Goal: Task Accomplishment & Management: Manage account settings

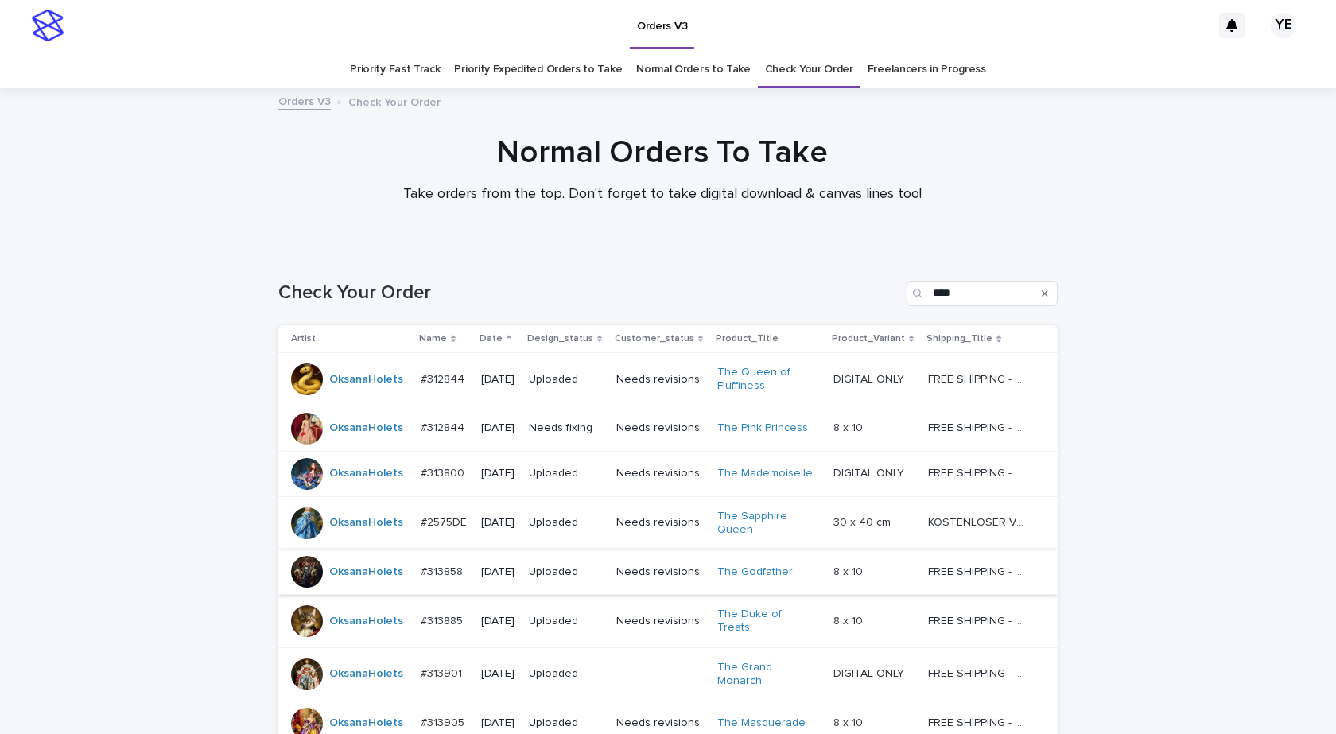
scroll to position [276, 0]
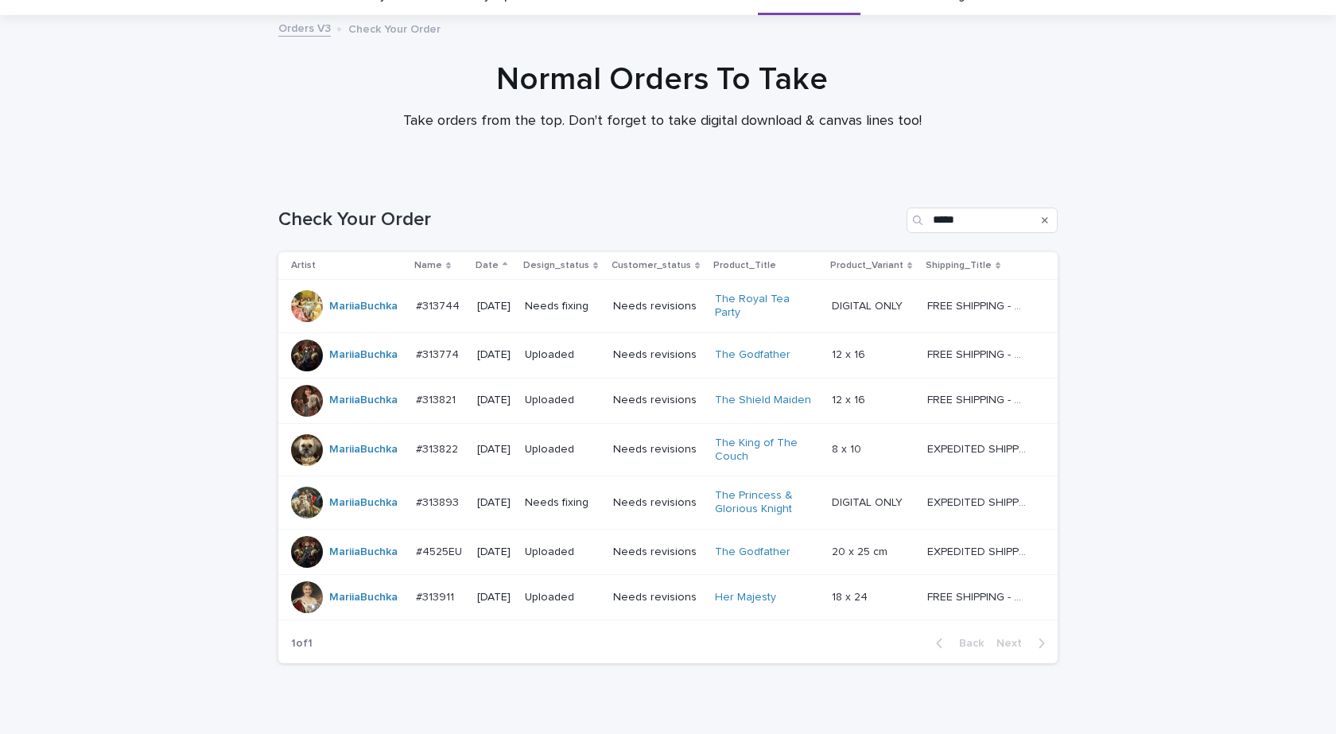
scroll to position [132, 0]
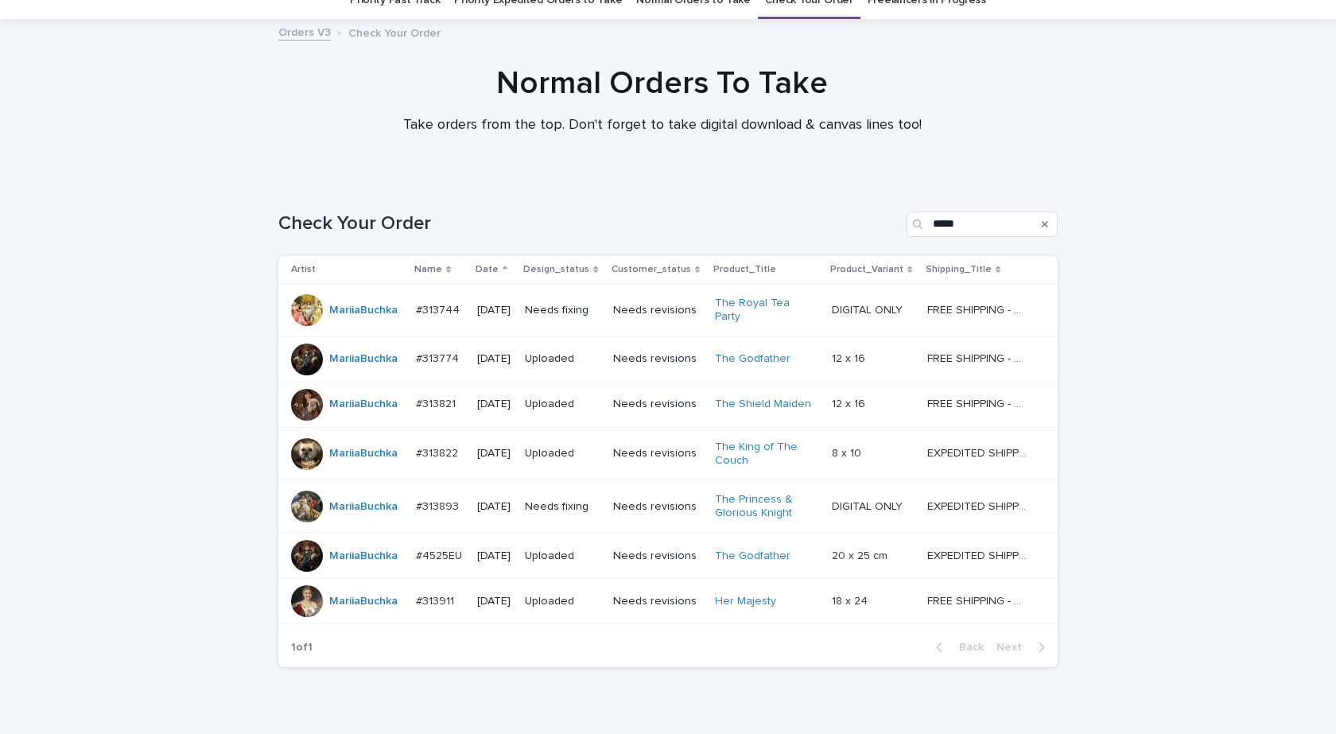
scroll to position [132, 0]
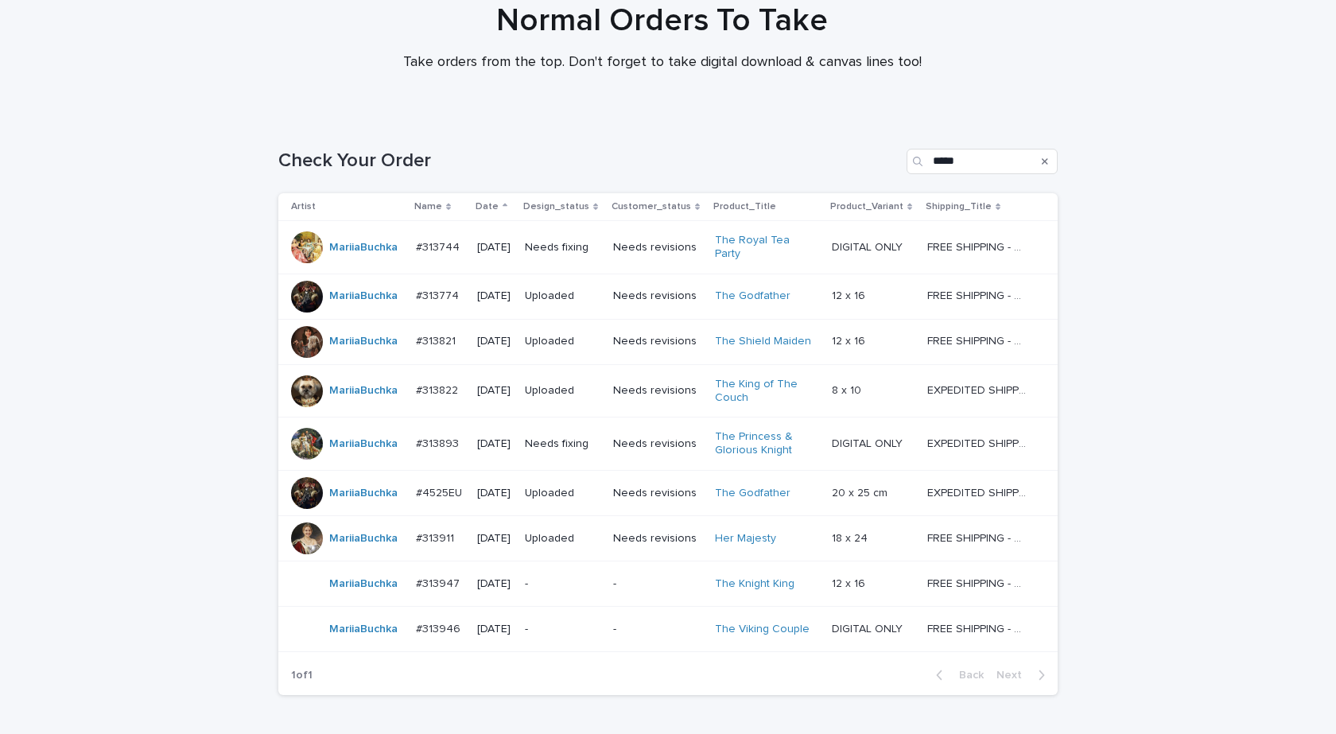
click at [370, 587] on div "MariiaBuchka" at bounding box center [363, 584] width 68 height 26
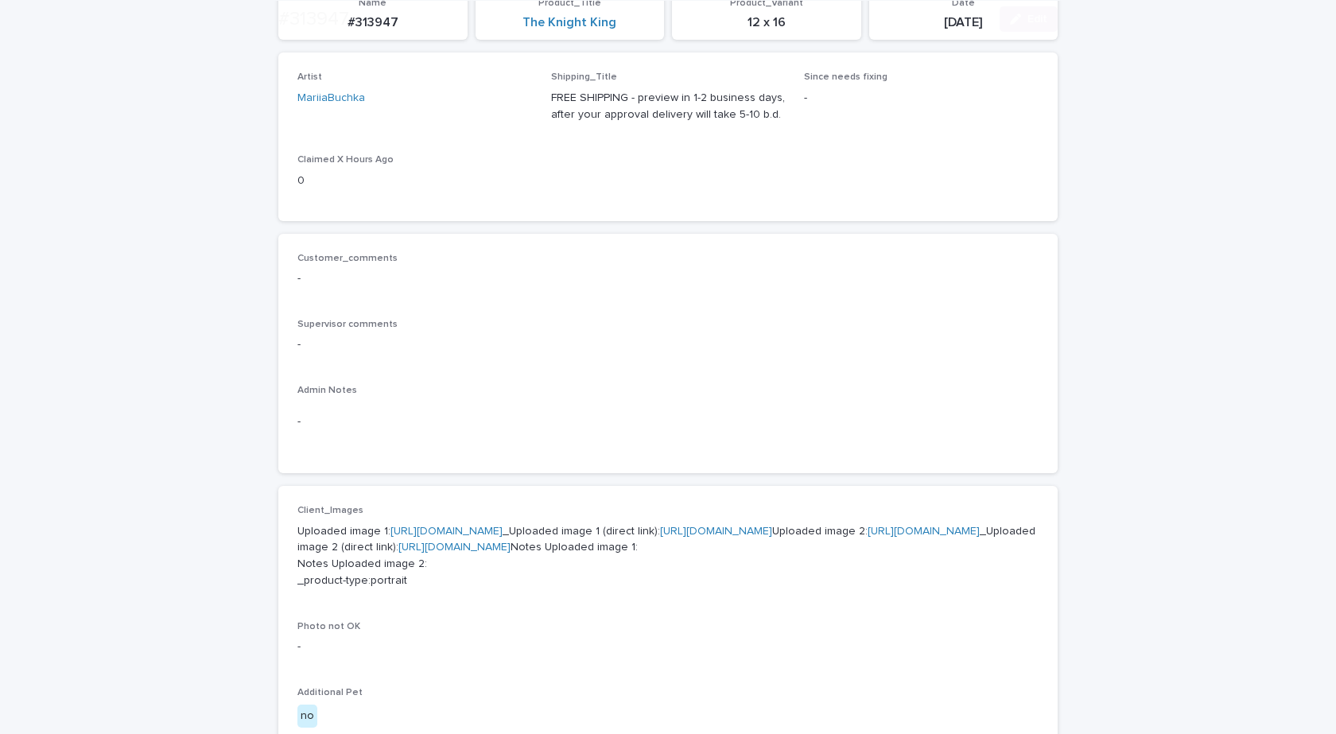
scroll to position [557, 0]
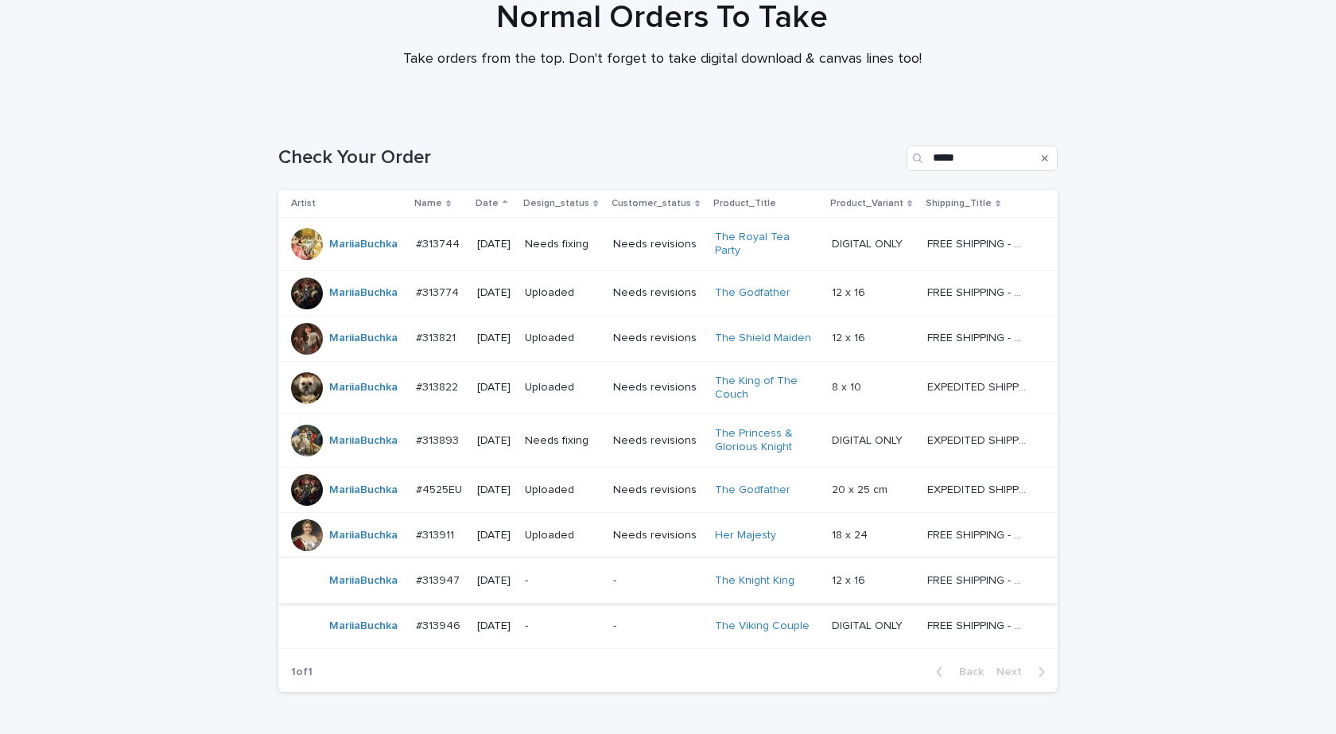
scroll to position [223, 0]
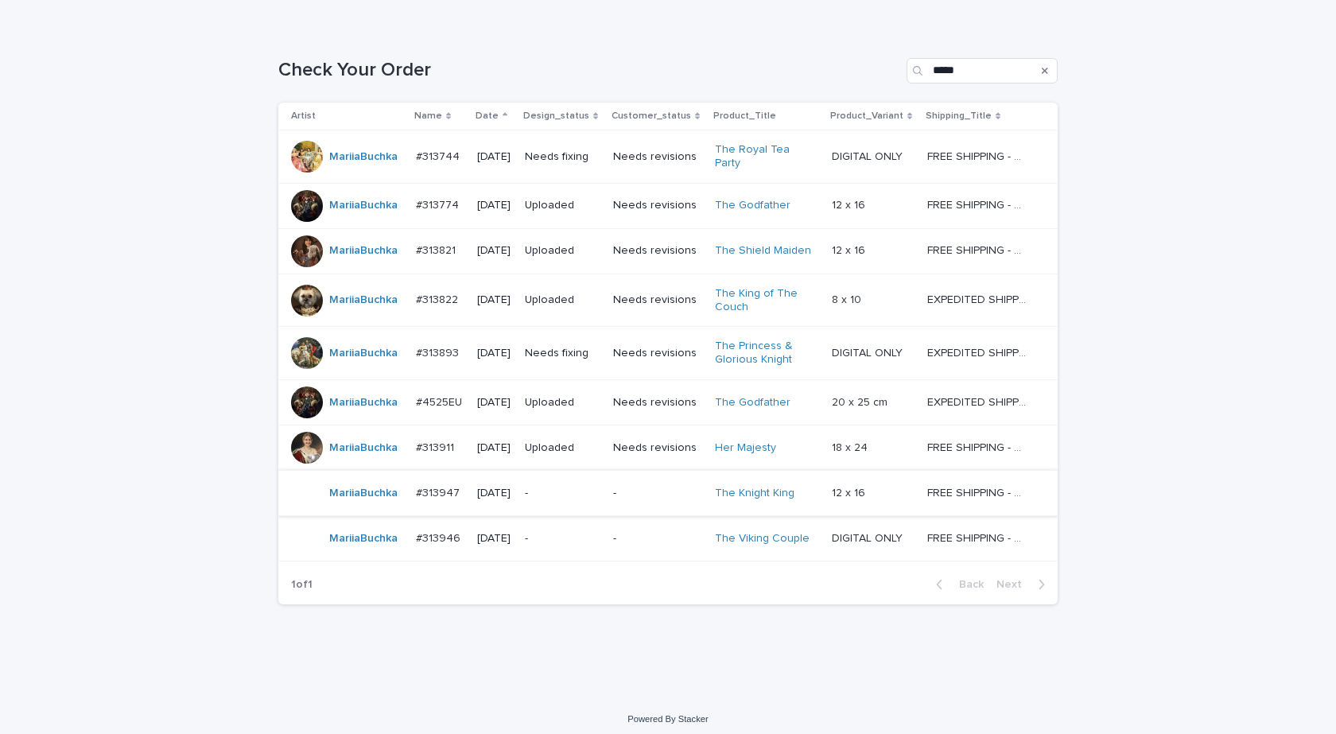
click at [350, 542] on div "MariiaBuchka" at bounding box center [363, 539] width 68 height 26
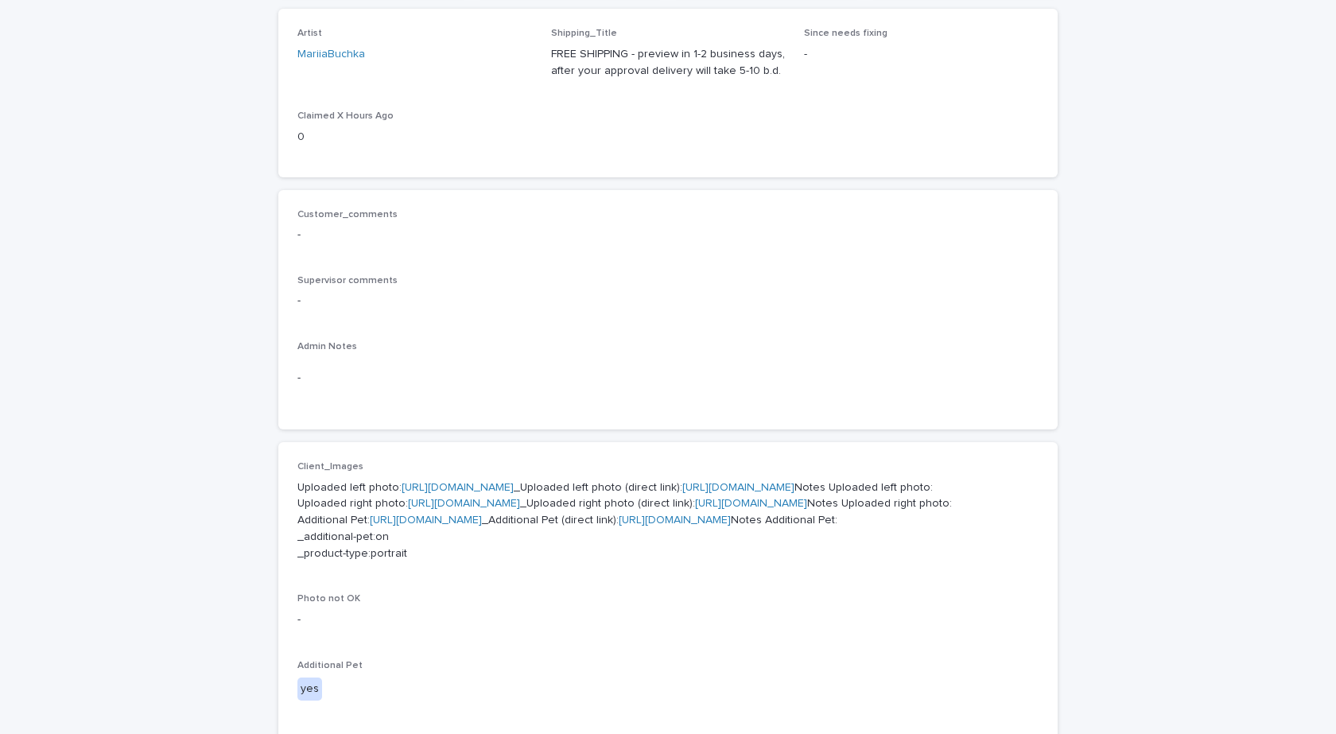
scroll to position [557, 0]
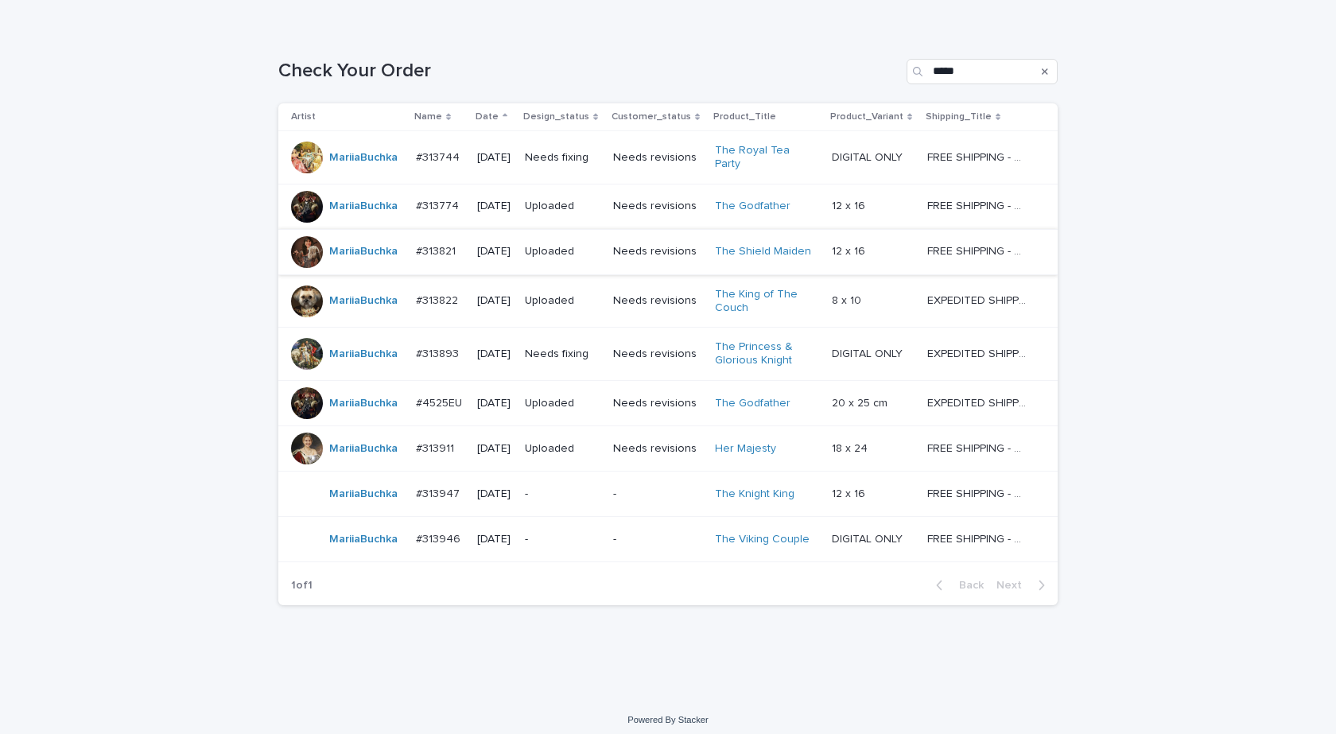
scroll to position [223, 0]
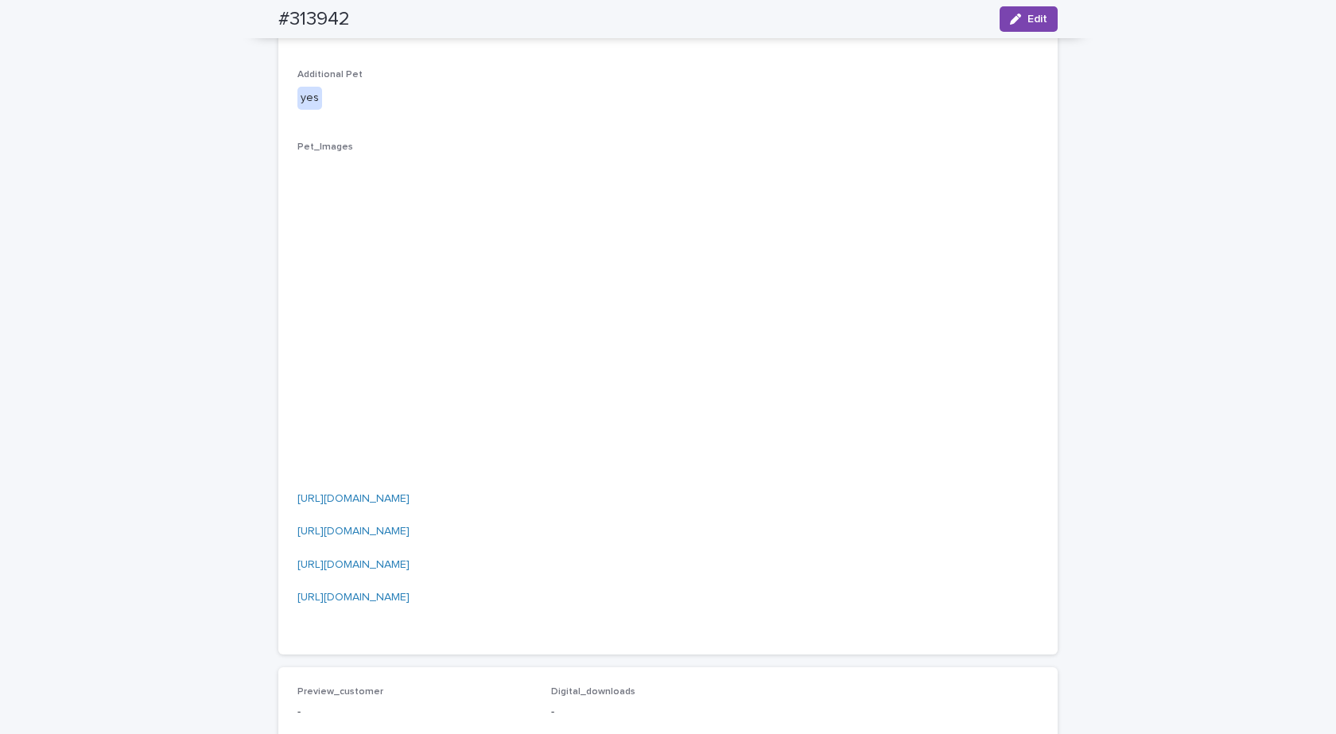
scroll to position [1193, 0]
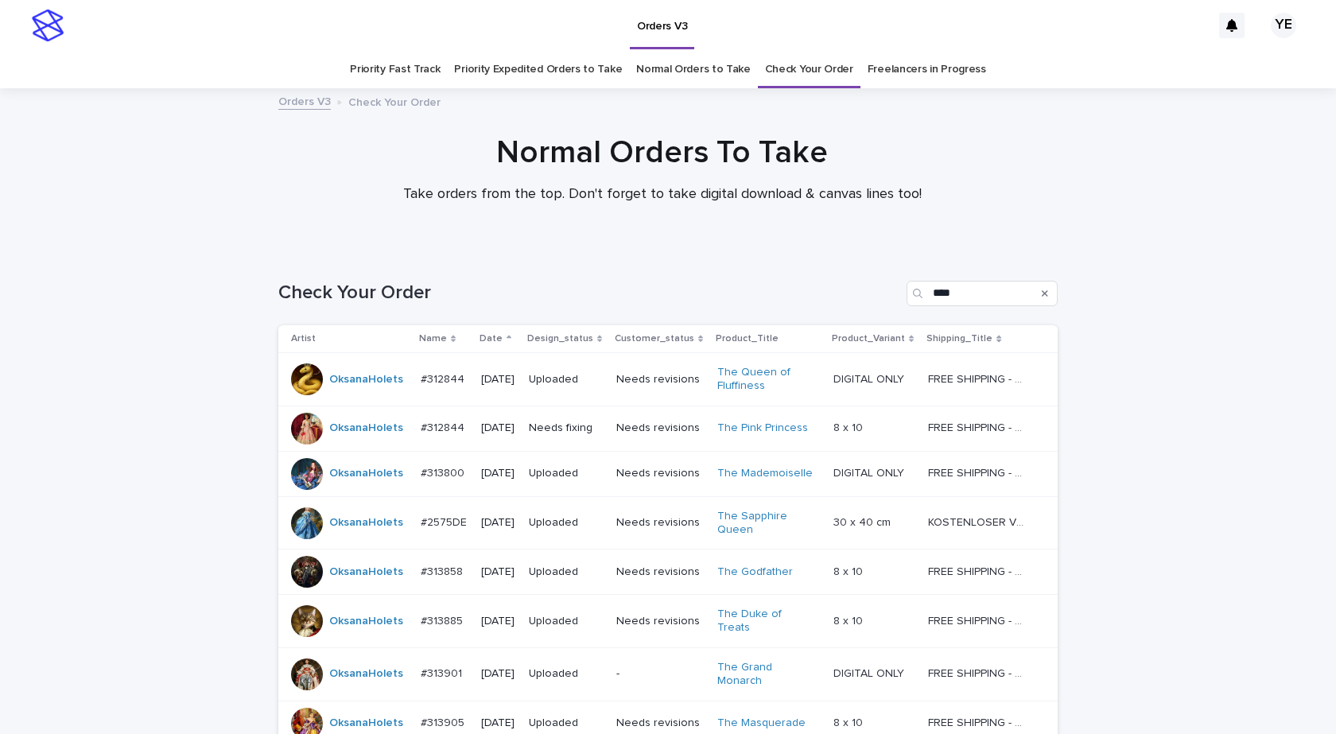
scroll to position [299, 0]
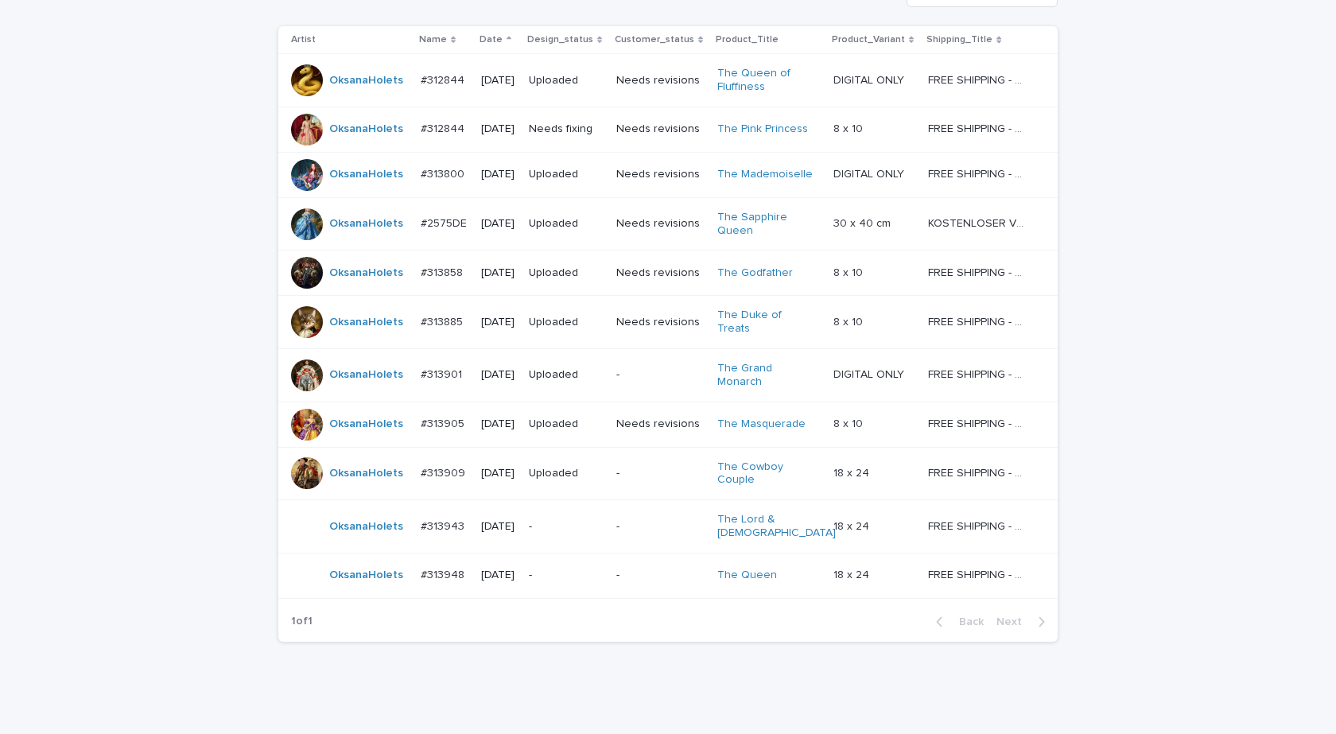
click at [392, 572] on td "OksanaHolets" at bounding box center [346, 575] width 136 height 45
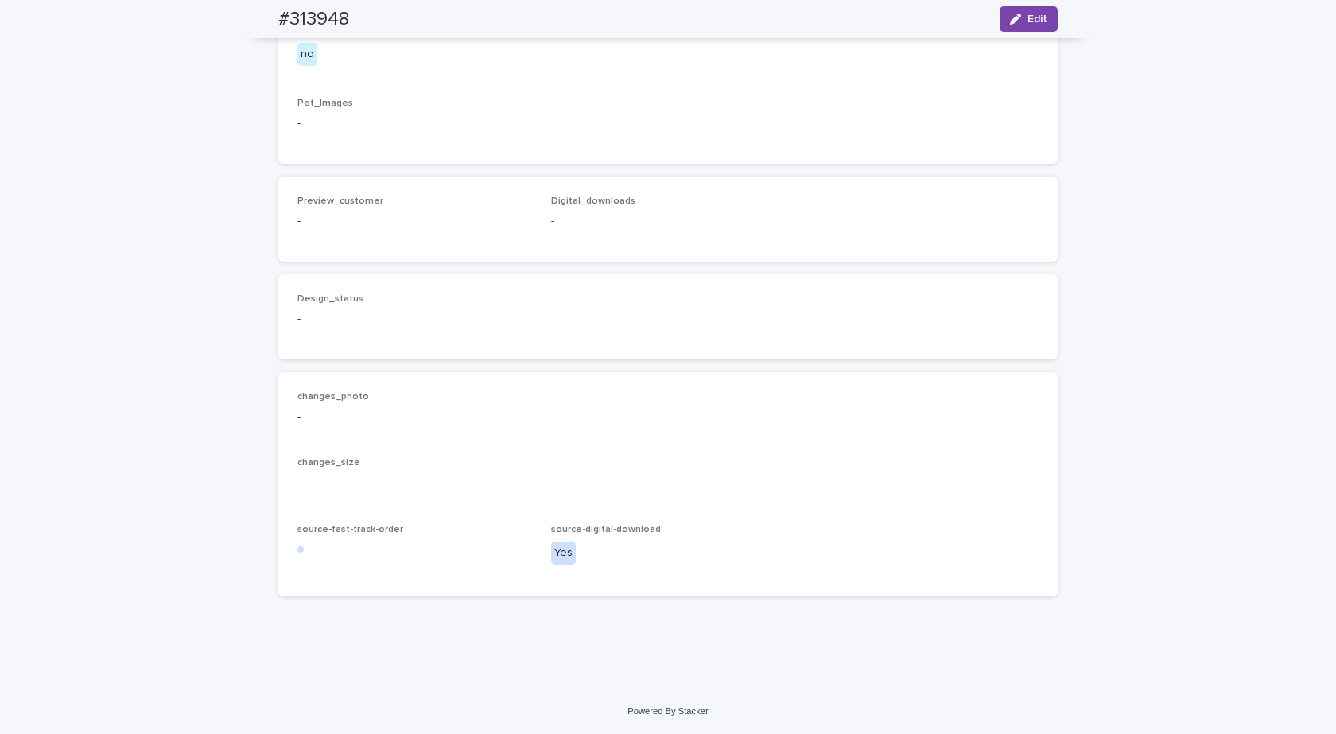
scroll to position [1272, 0]
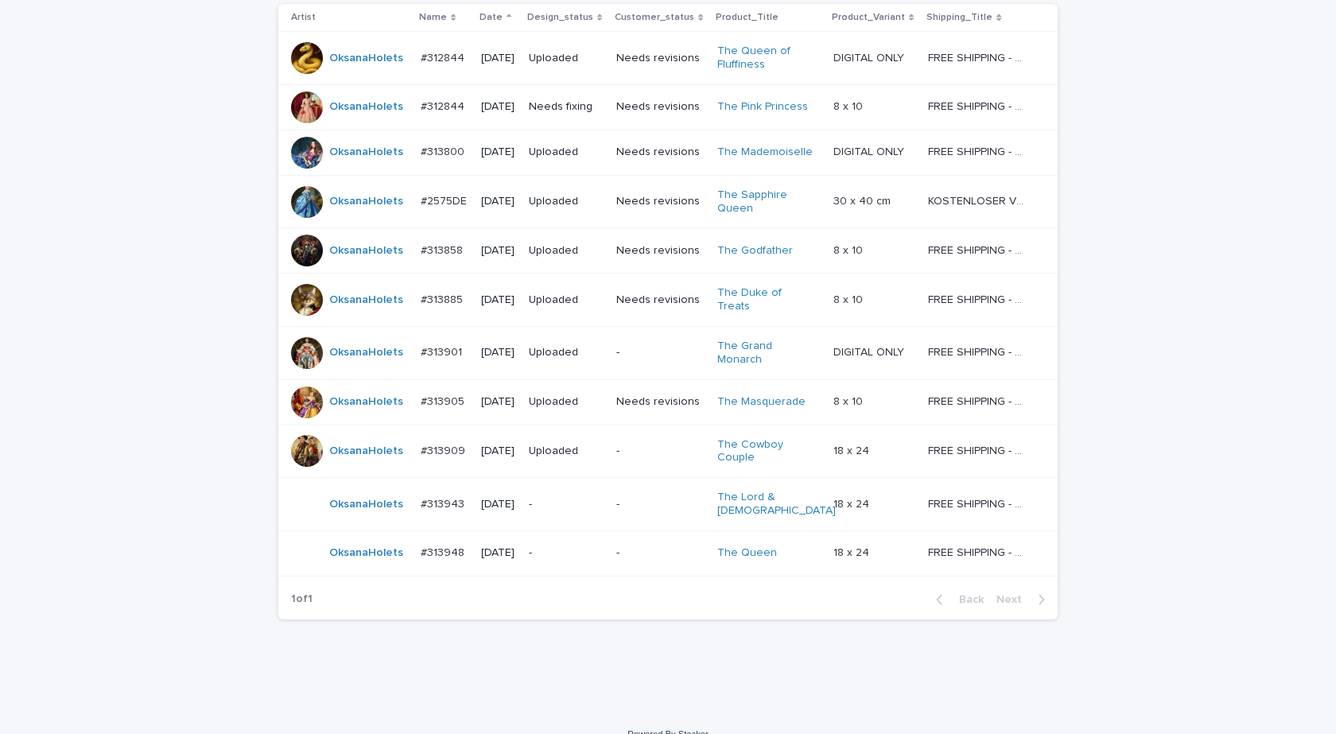
scroll to position [34, 0]
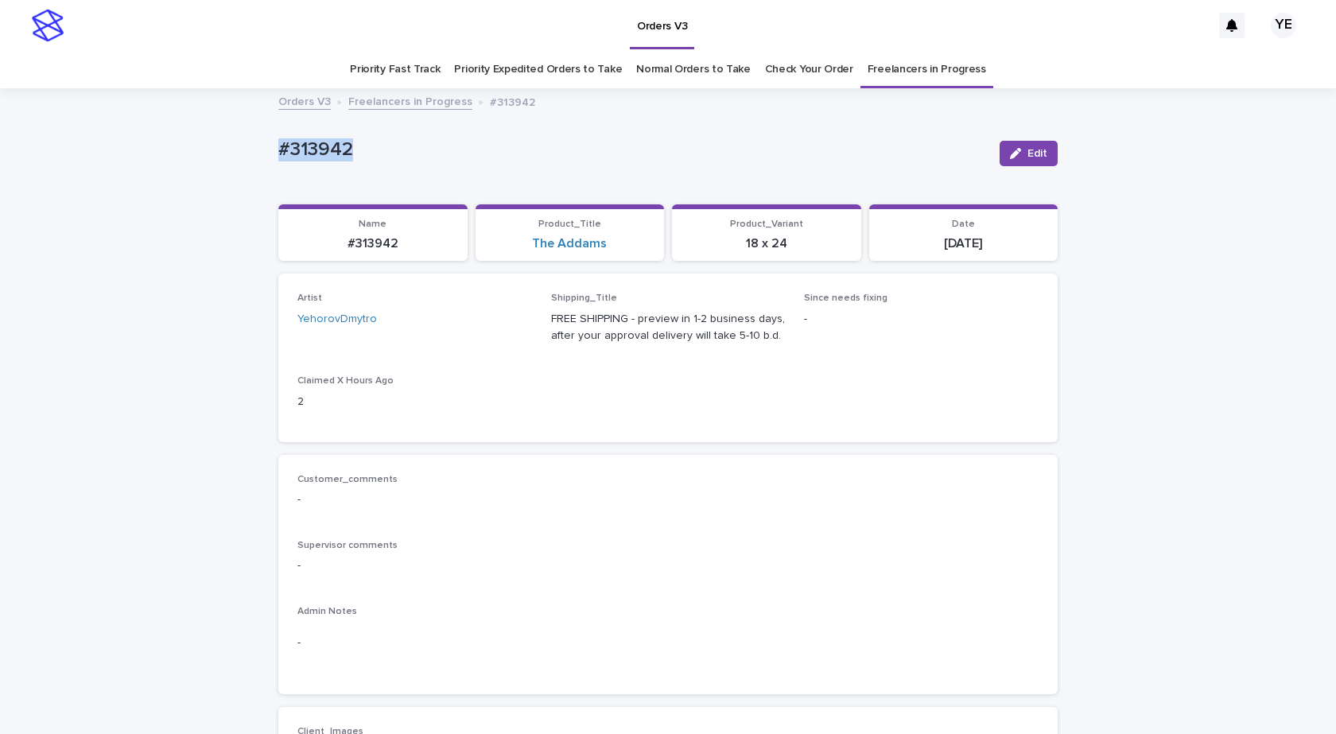
drag, startPoint x: 1024, startPoint y: 150, endPoint x: 810, endPoint y: 218, distance: 223.8
click at [1027, 150] on span "Edit" at bounding box center [1037, 153] width 20 height 11
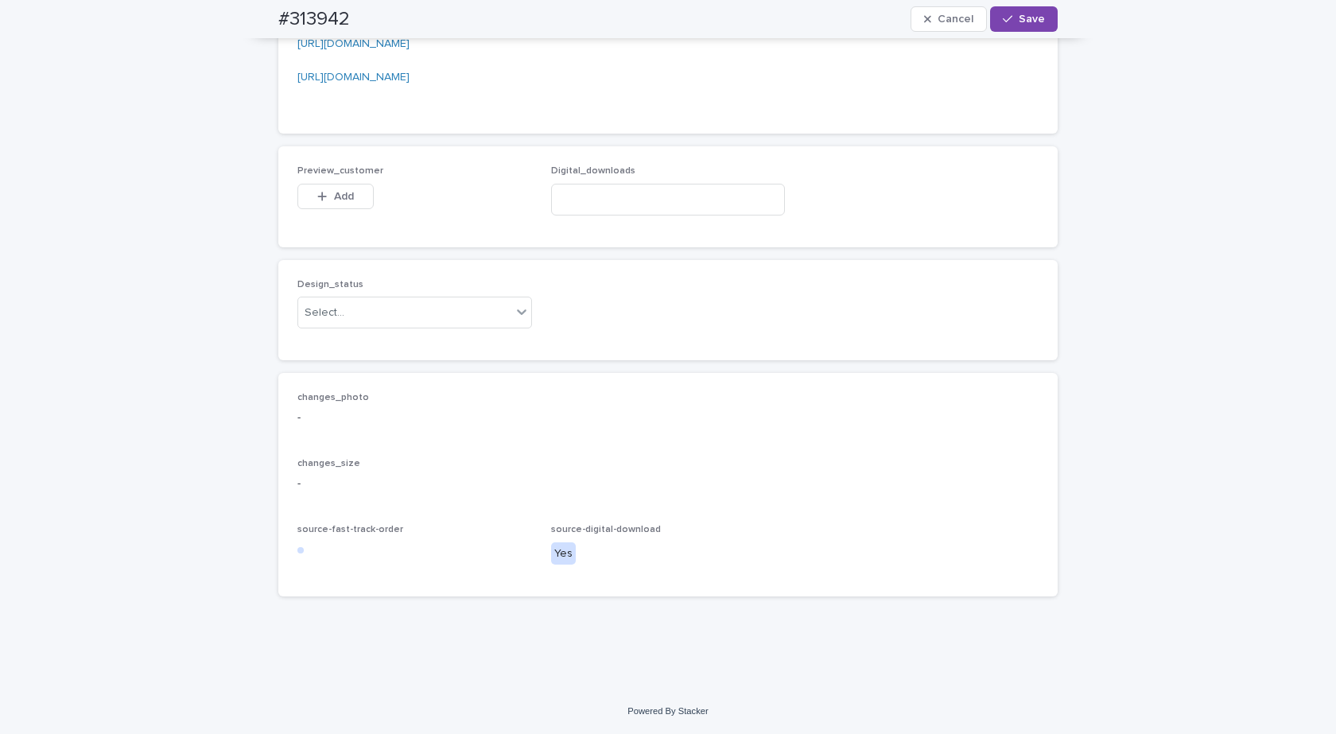
scroll to position [2401, 0]
click at [620, 203] on input at bounding box center [668, 200] width 235 height 32
paste input "**********"
type input "**********"
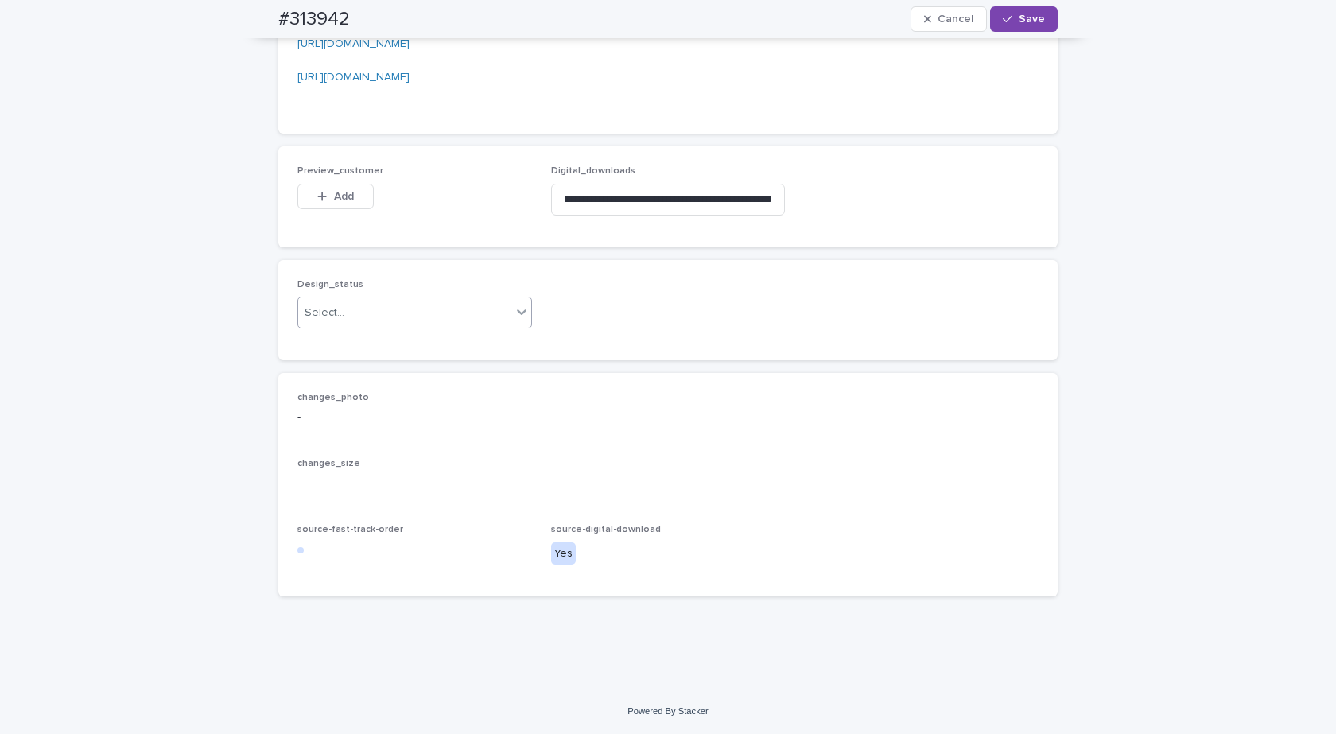
drag, startPoint x: 409, startPoint y: 298, endPoint x: 406, endPoint y: 307, distance: 9.3
click at [409, 300] on div "Design_status Select..." at bounding box center [414, 310] width 235 height 62
click at [372, 324] on div "Select..." at bounding box center [404, 313] width 213 height 26
click at [307, 344] on div "Uploaded" at bounding box center [409, 342] width 233 height 28
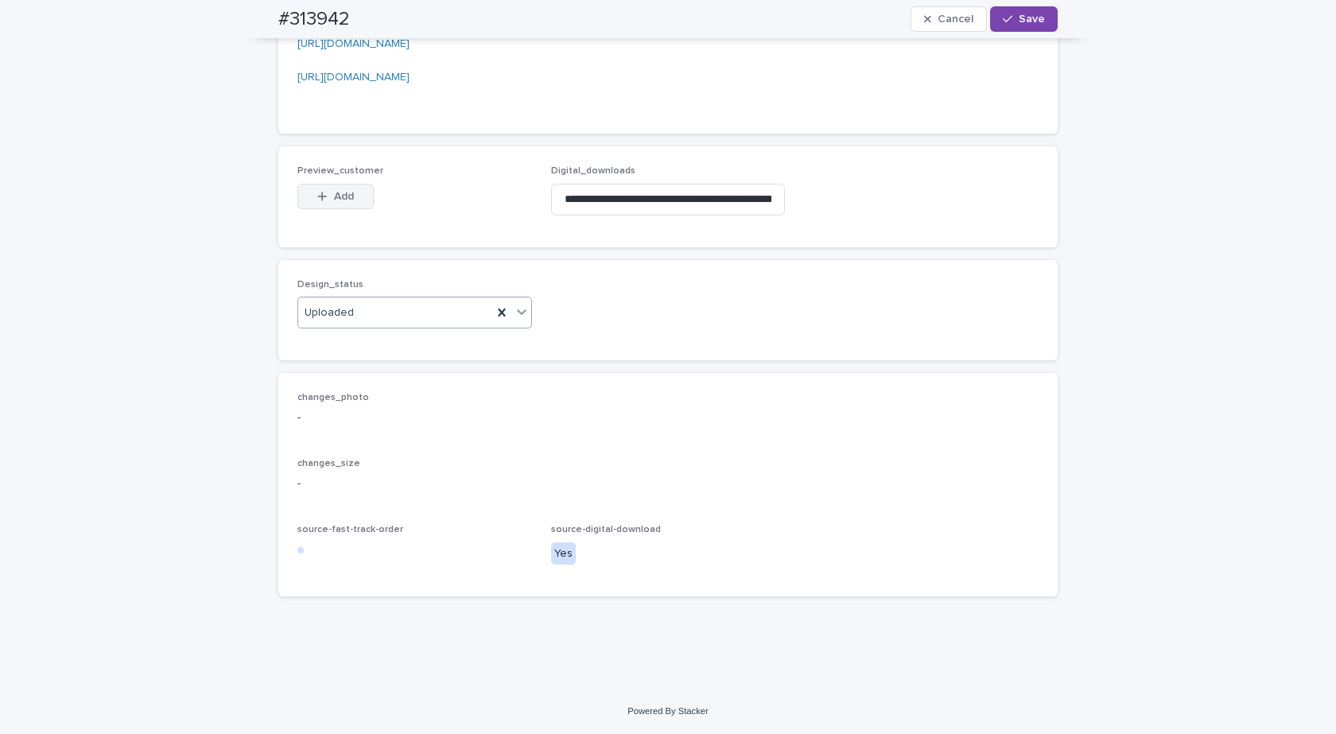
click at [334, 193] on span "Add" at bounding box center [344, 196] width 20 height 11
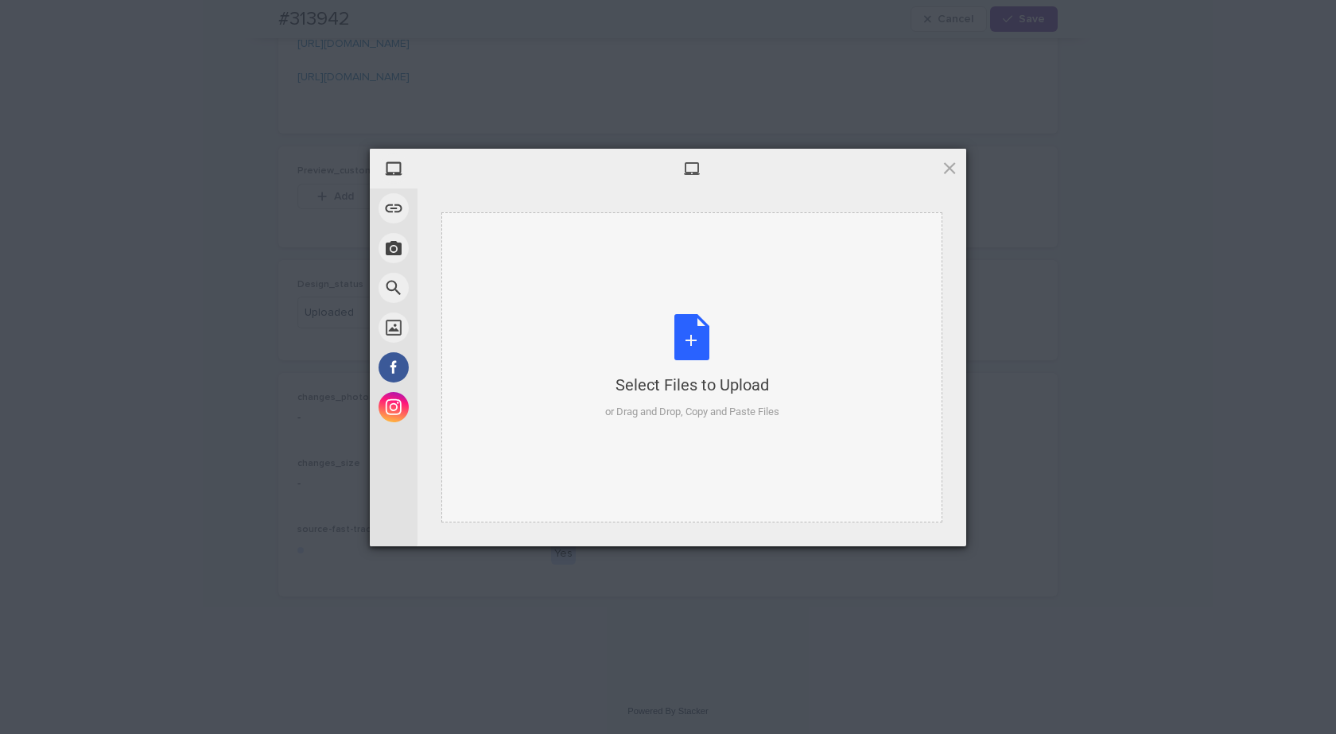
click at [695, 319] on div "Select Files to Upload or Drag and Drop, Copy and Paste Files" at bounding box center [692, 367] width 174 height 106
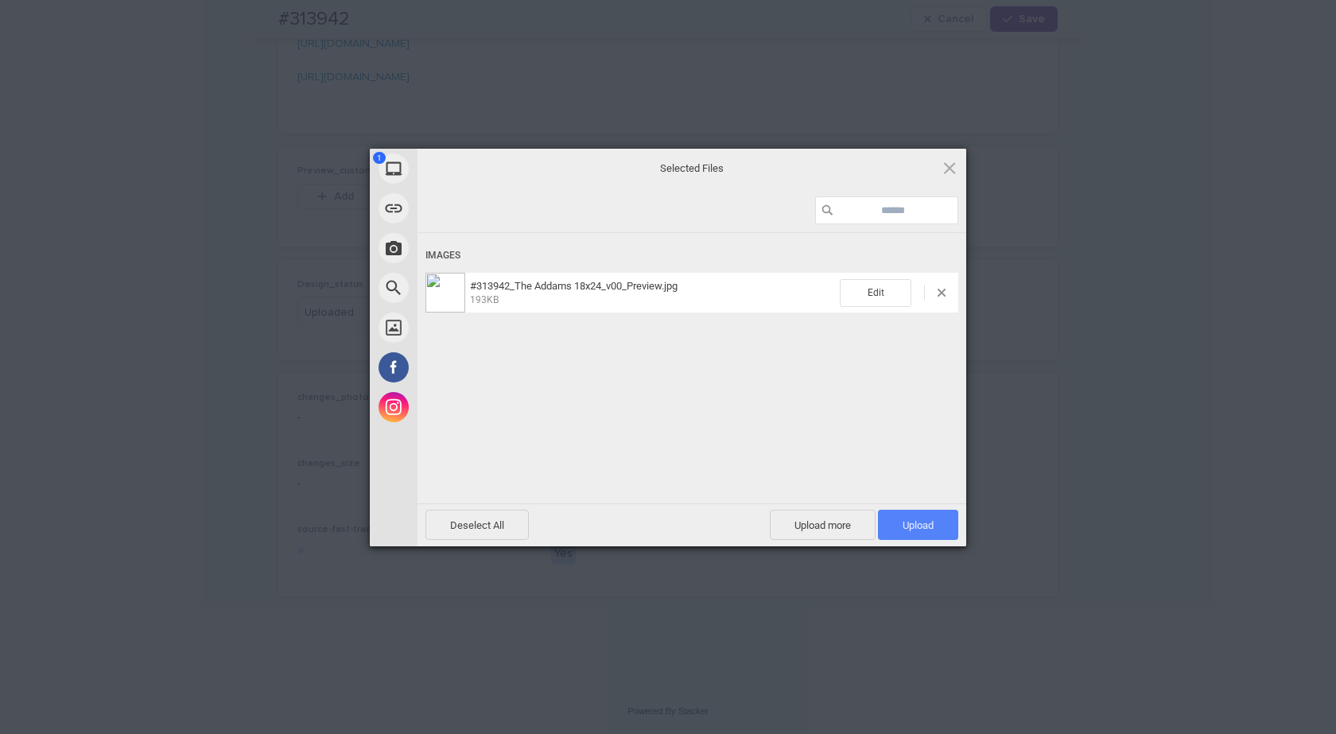
click at [895, 522] on span "Upload 1" at bounding box center [918, 525] width 80 height 30
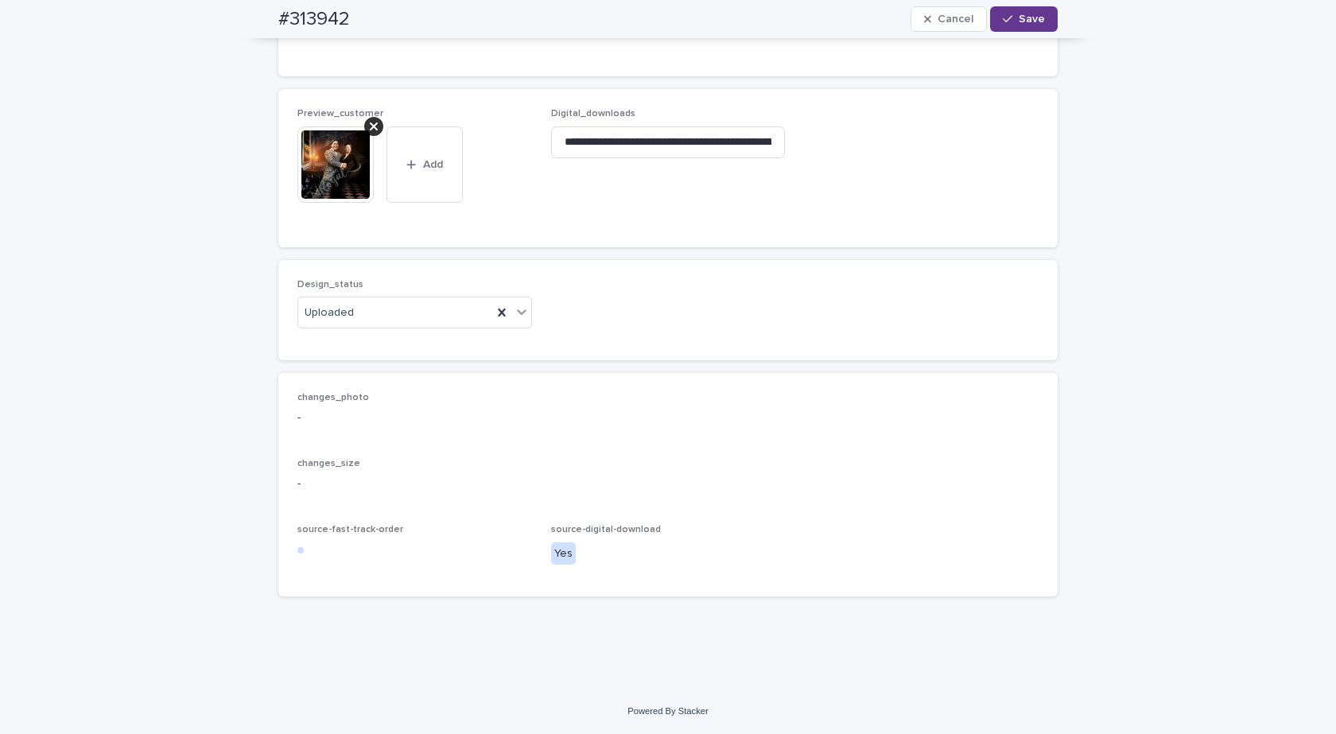
click at [1041, 22] on button "Save" at bounding box center [1024, 18] width 68 height 25
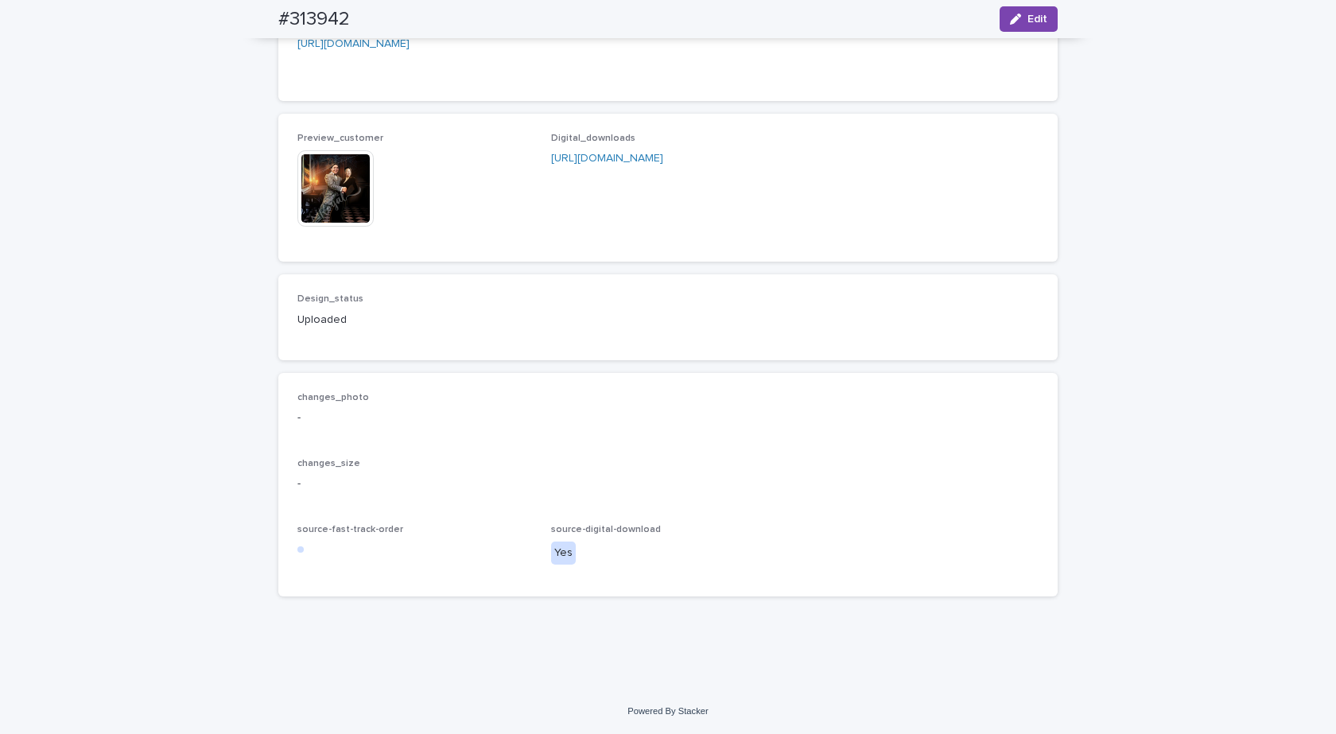
click at [320, 212] on img at bounding box center [335, 188] width 76 height 76
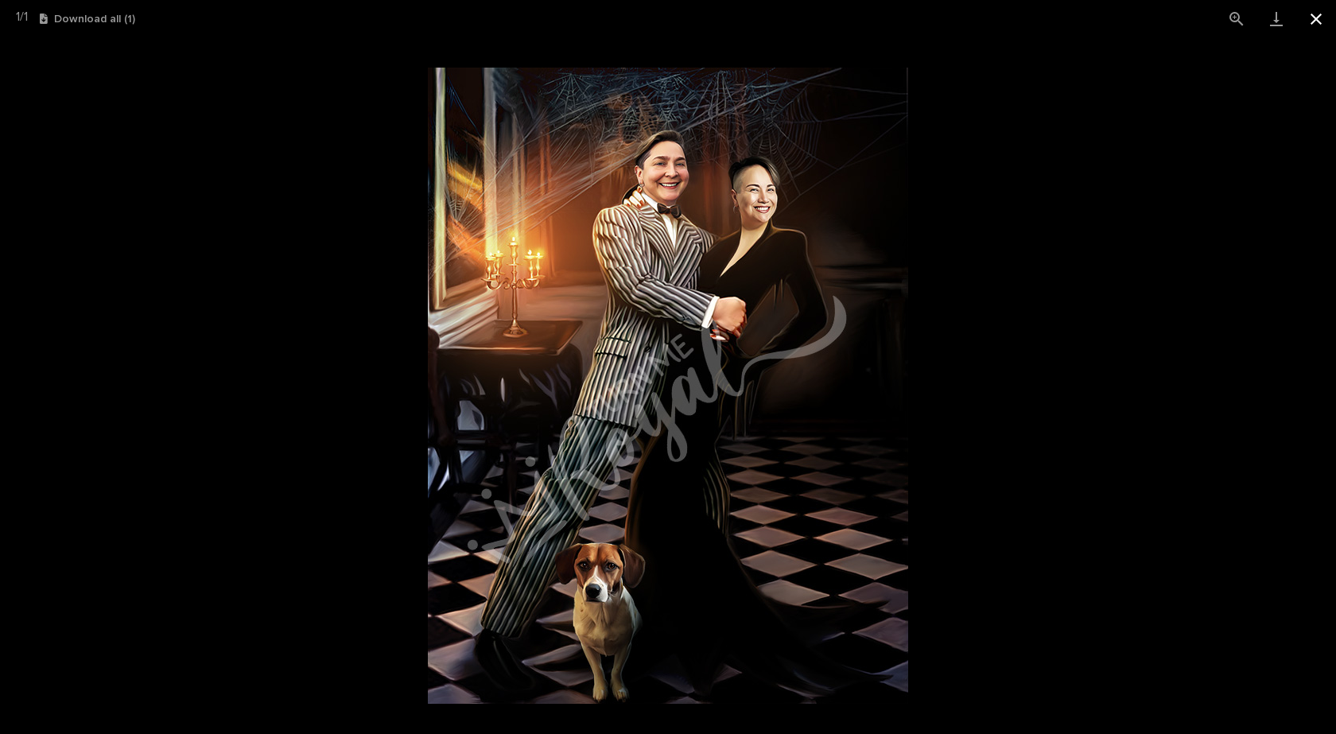
click at [1308, 22] on button "Close gallery" at bounding box center [1316, 18] width 40 height 37
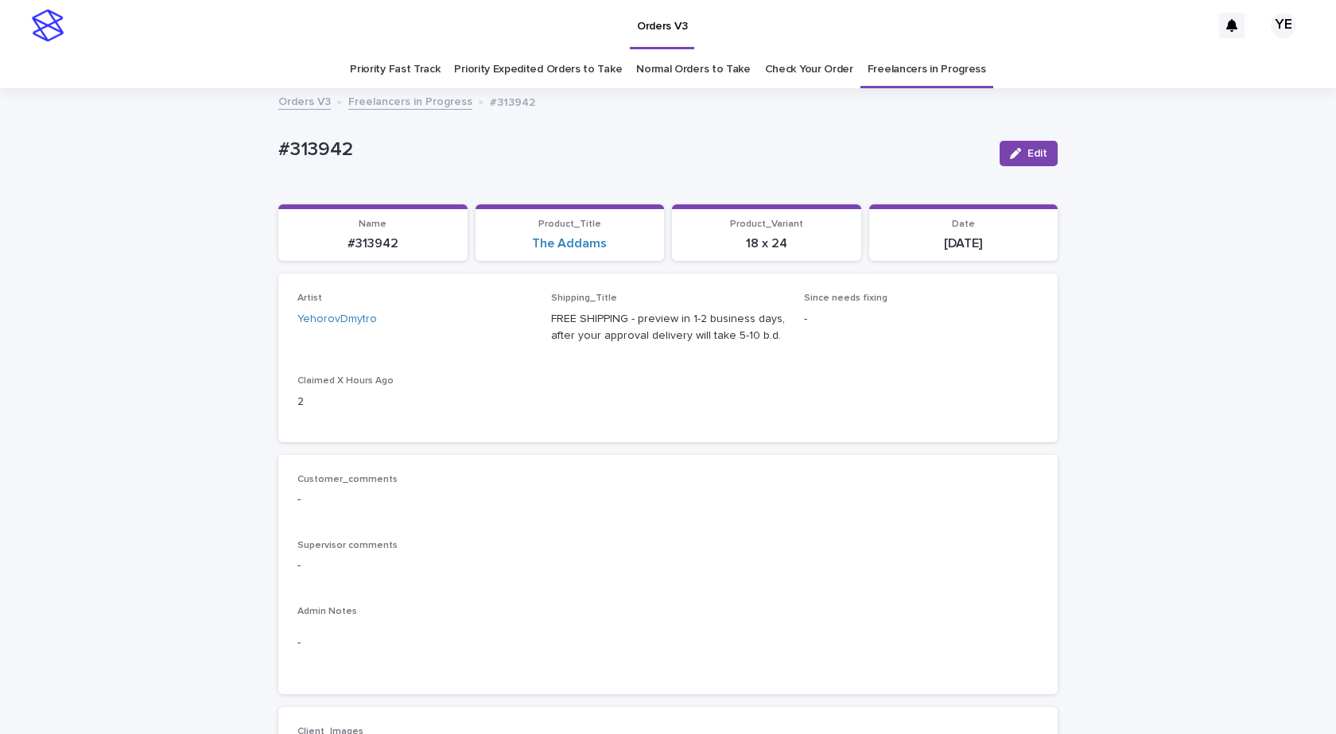
click at [407, 100] on link "Freelancers in Progress" at bounding box center [410, 100] width 124 height 18
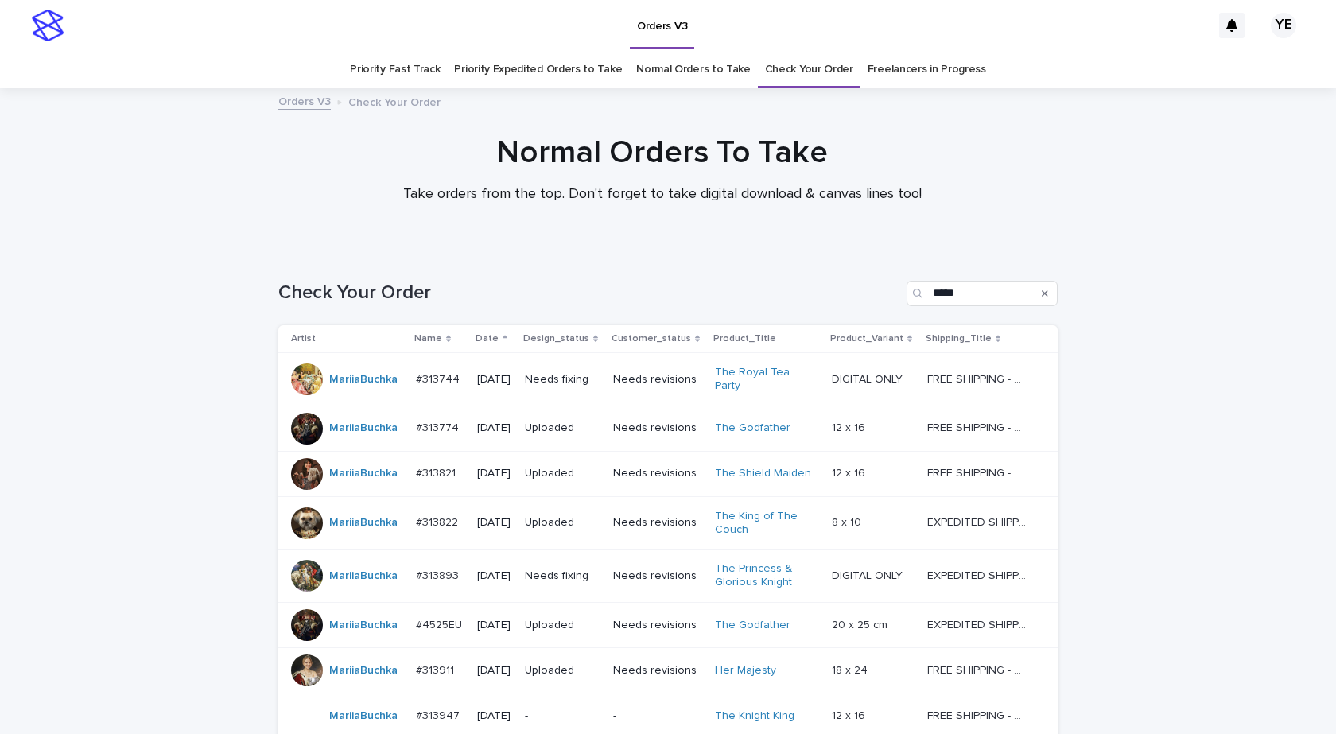
scroll to position [223, 0]
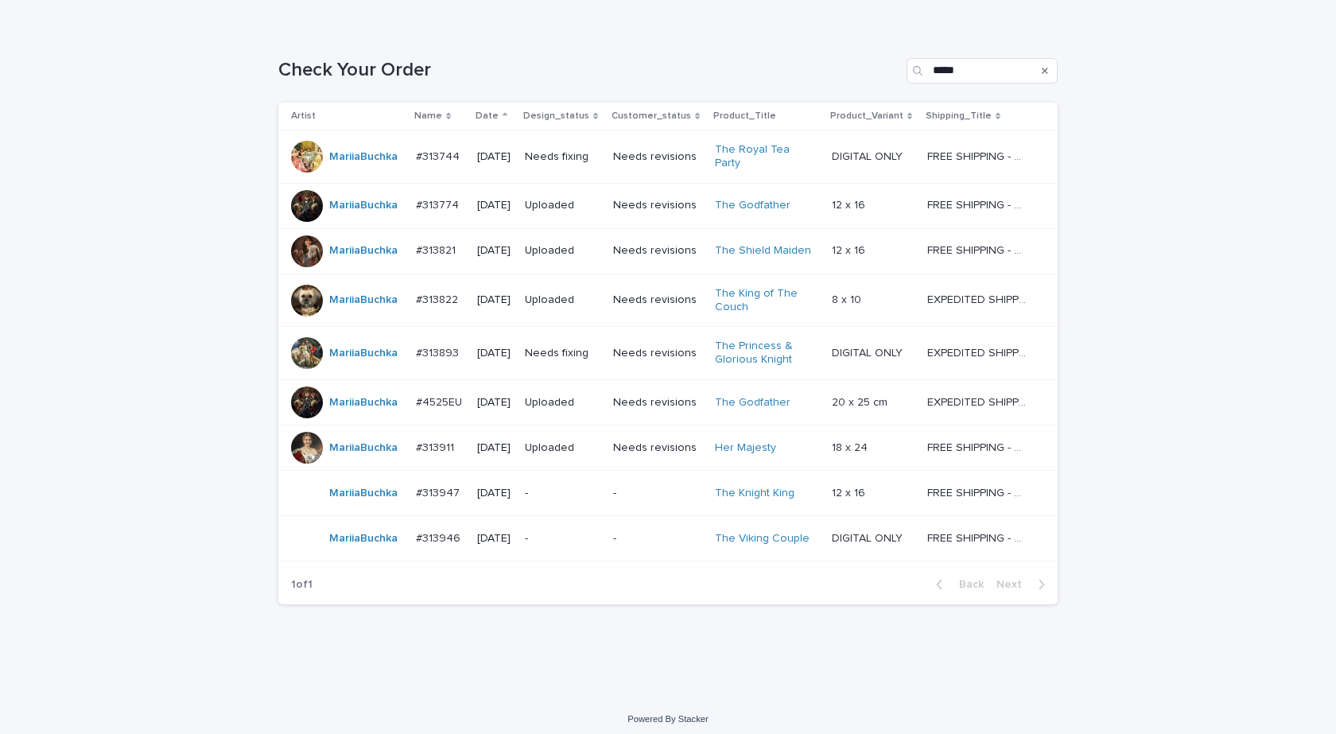
drag, startPoint x: 173, startPoint y: 530, endPoint x: 201, endPoint y: 456, distance: 79.8
click at [173, 530] on div "Loading... Saving… Loading... Saving… Check Your Order ***** Artist Name Date D…" at bounding box center [668, 361] width 1336 height 670
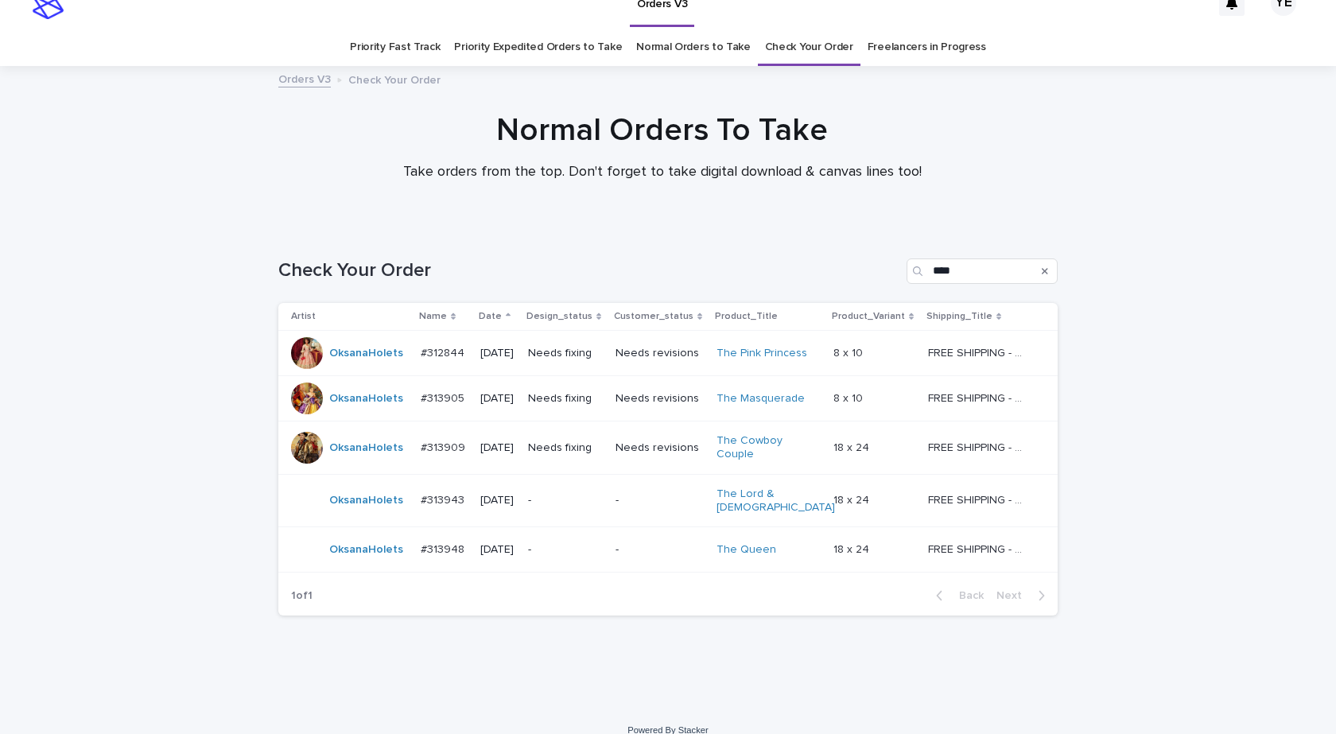
scroll to position [34, 0]
